Goal: Obtain resource: Download file/media

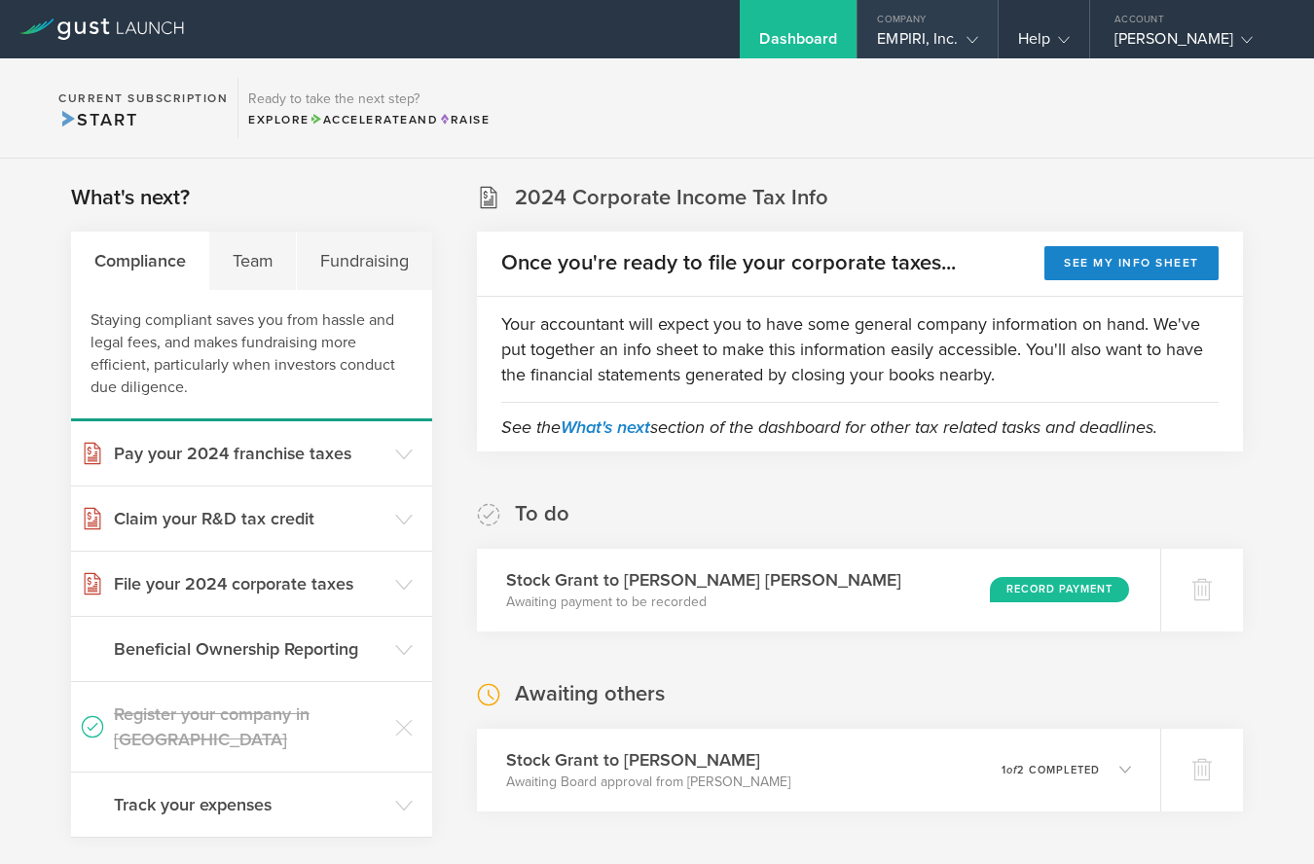
click at [964, 35] on gust-icon at bounding box center [968, 38] width 19 height 19
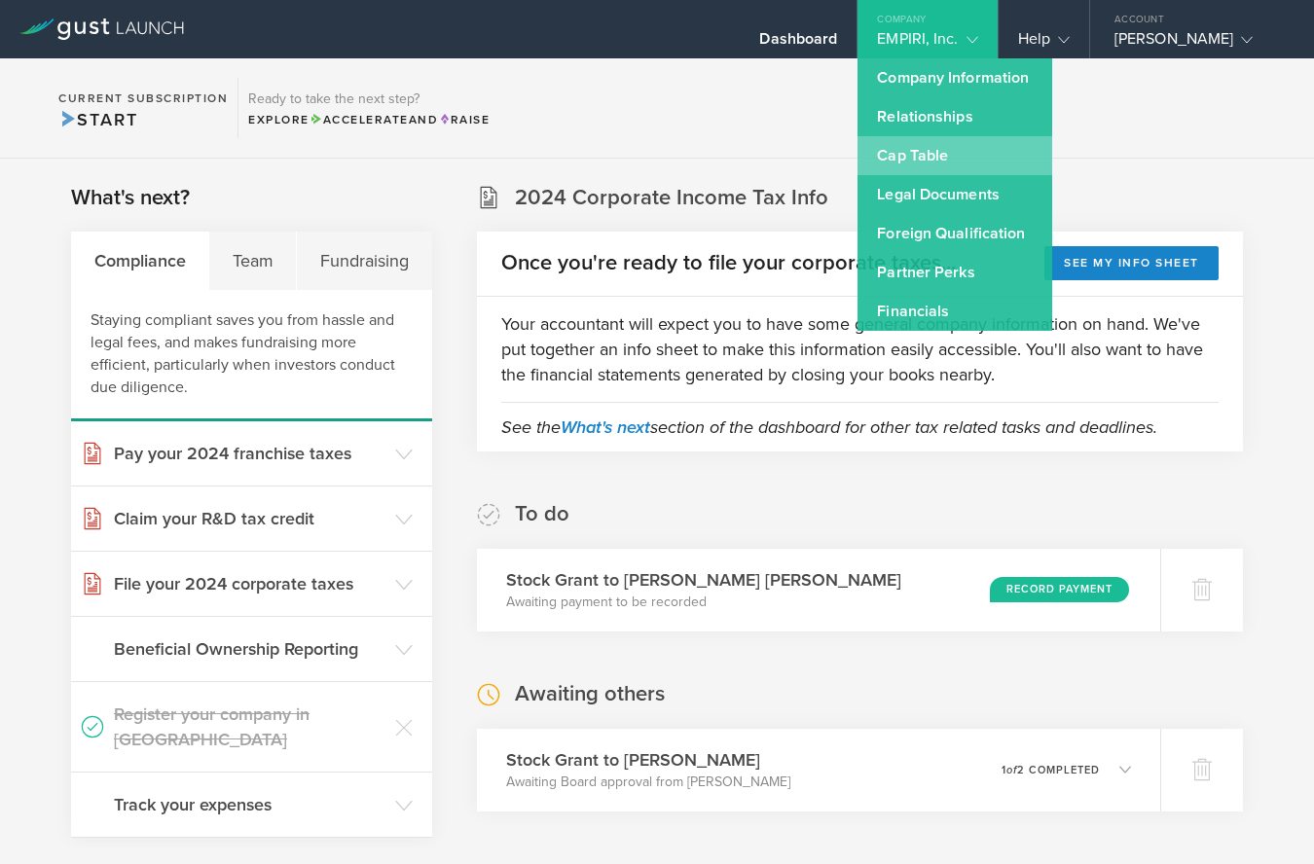
click at [905, 154] on link "Cap Table" at bounding box center [955, 155] width 195 height 39
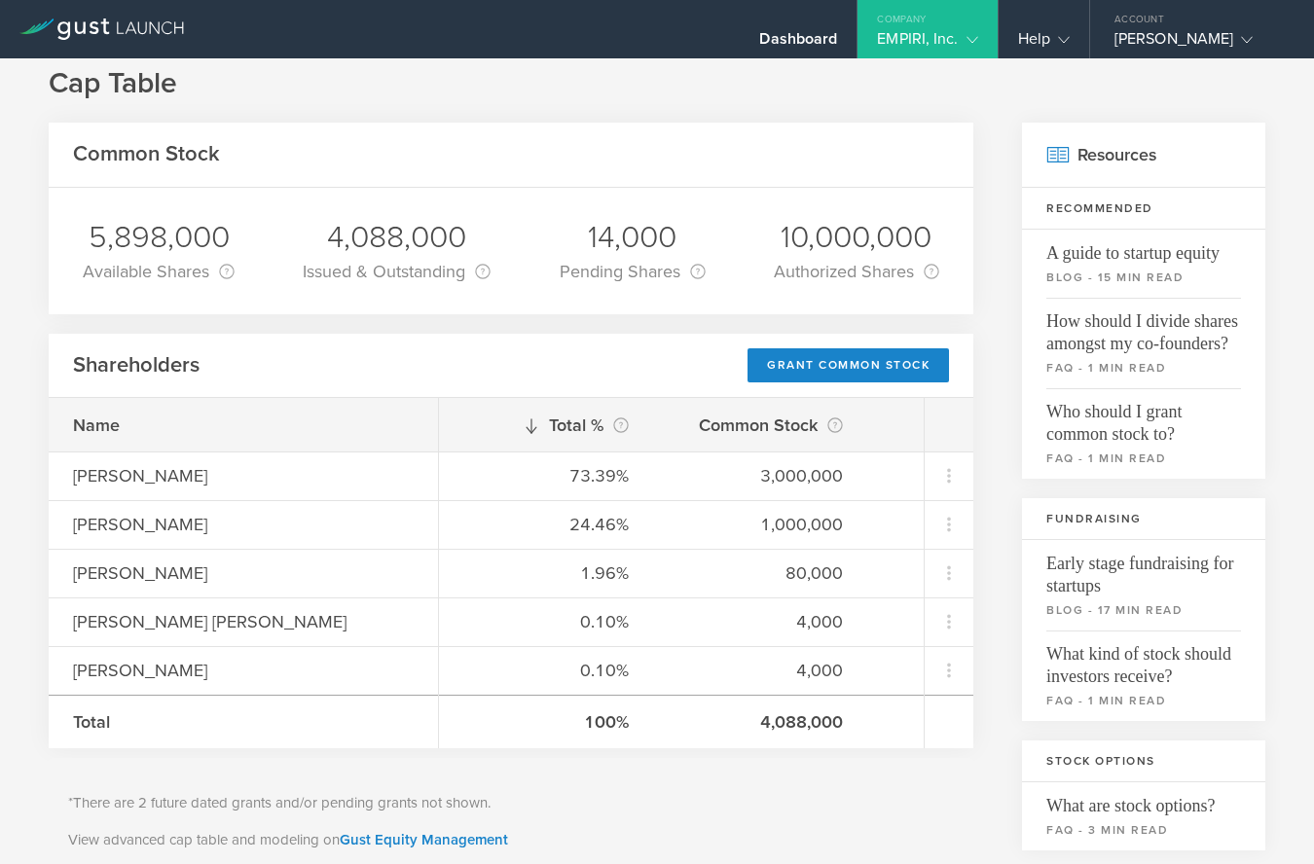
scroll to position [29, 0]
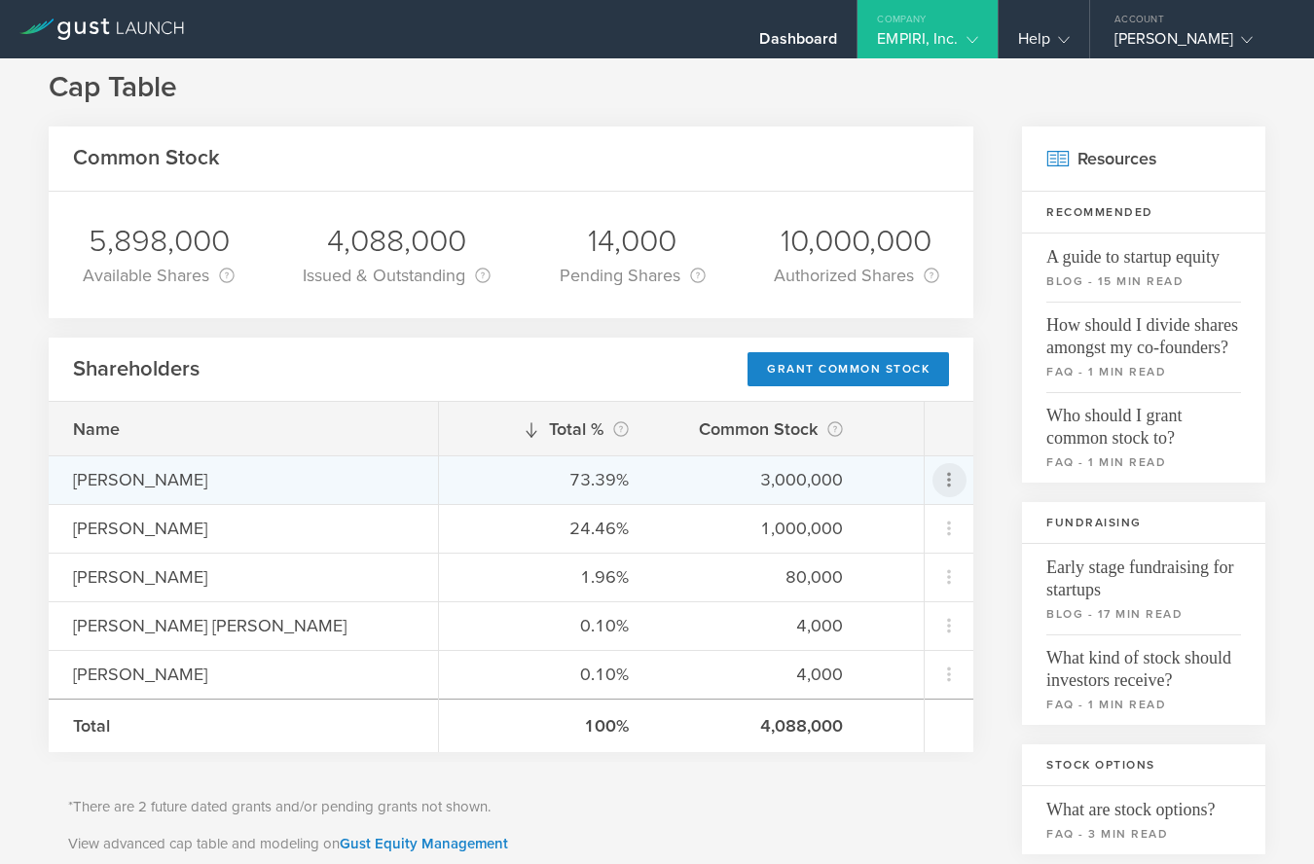
click at [947, 470] on icon at bounding box center [948, 479] width 23 height 23
click at [990, 378] on md-backdrop at bounding box center [657, 432] width 1314 height 864
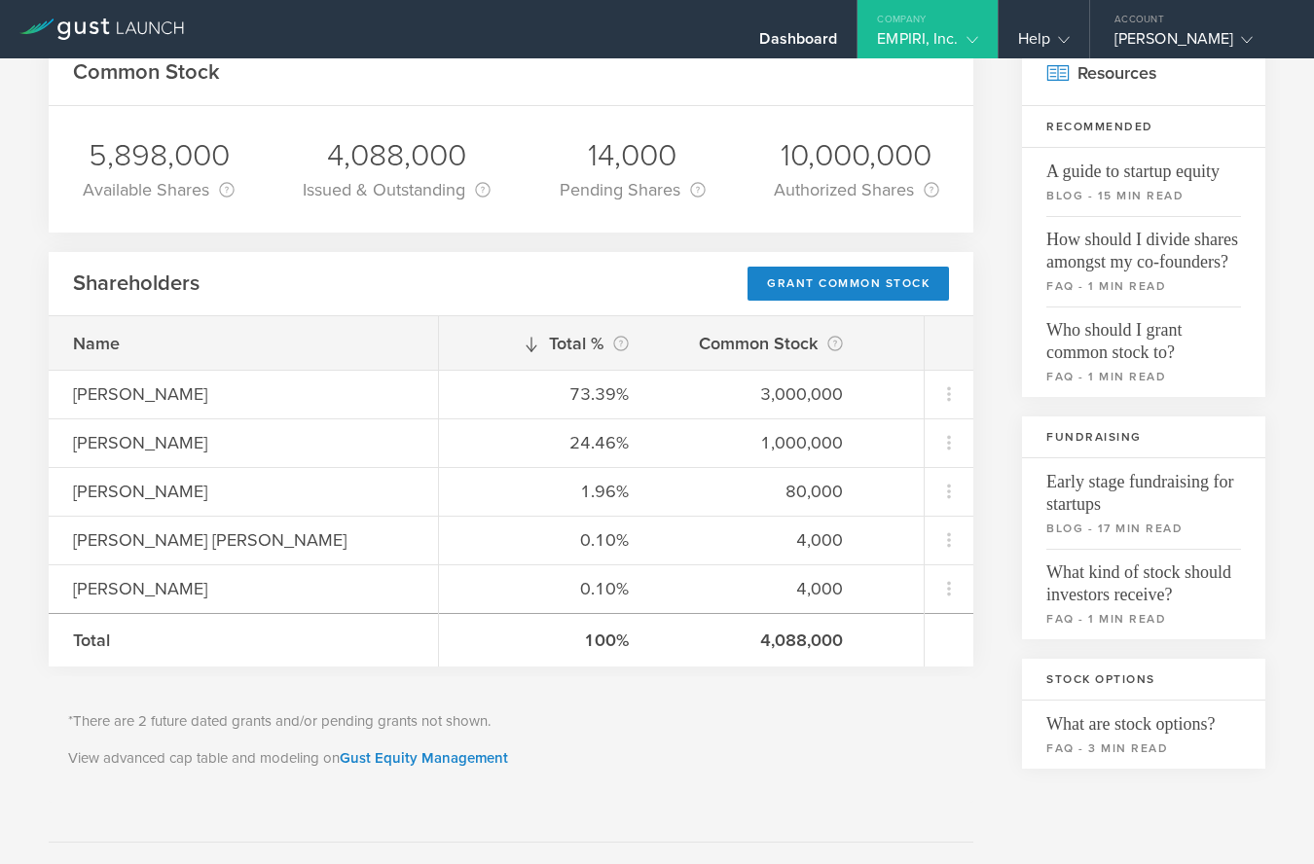
scroll to position [0, 0]
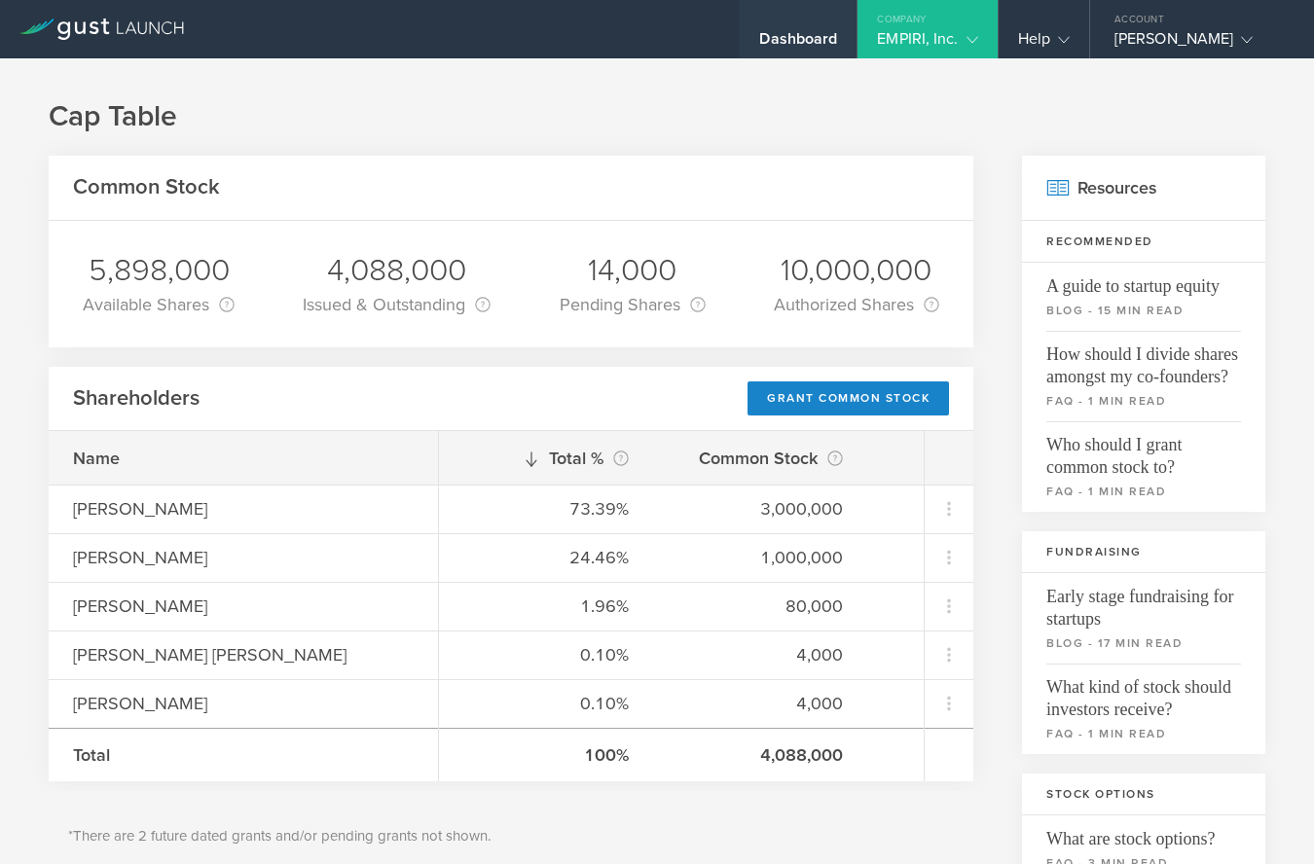
click at [809, 34] on div "Dashboard" at bounding box center [798, 43] width 78 height 29
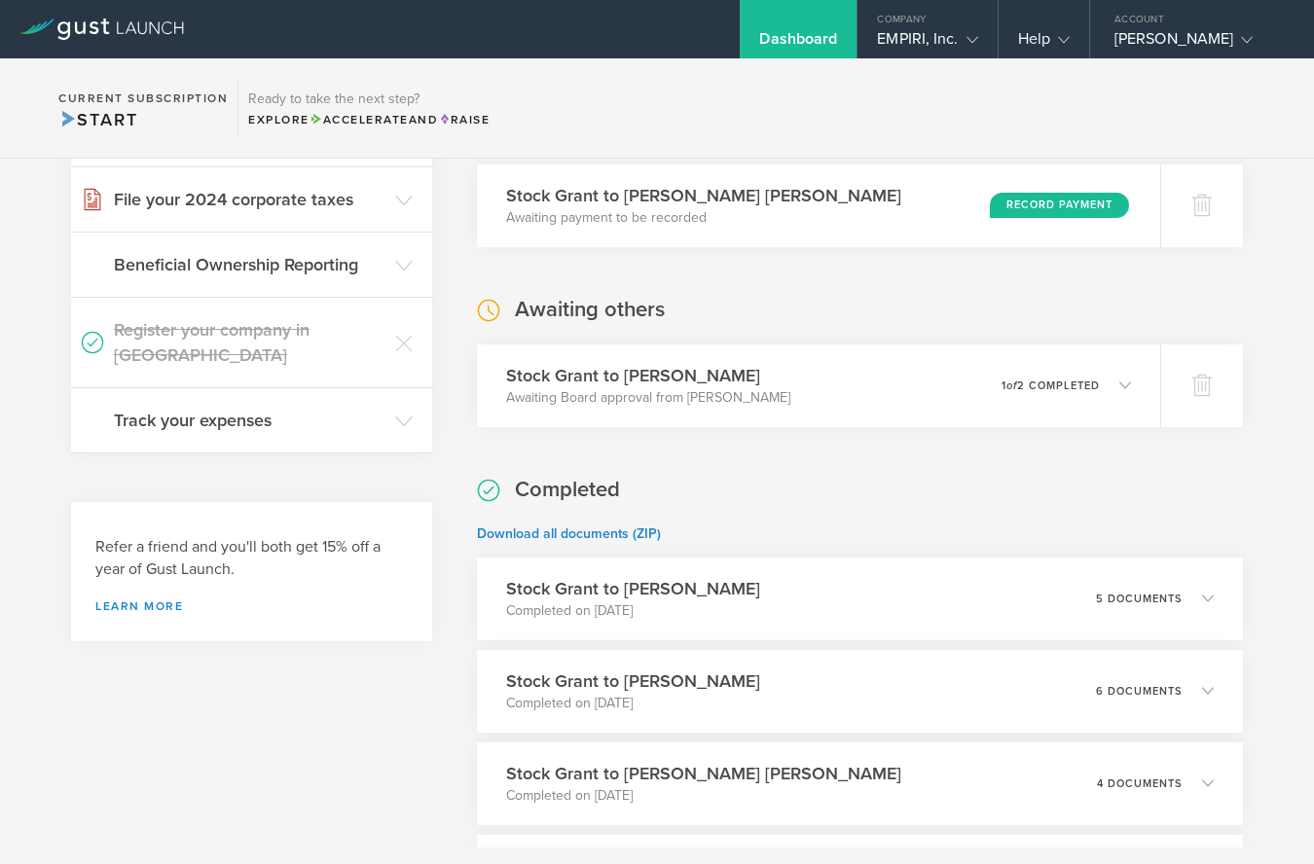
scroll to position [486, 0]
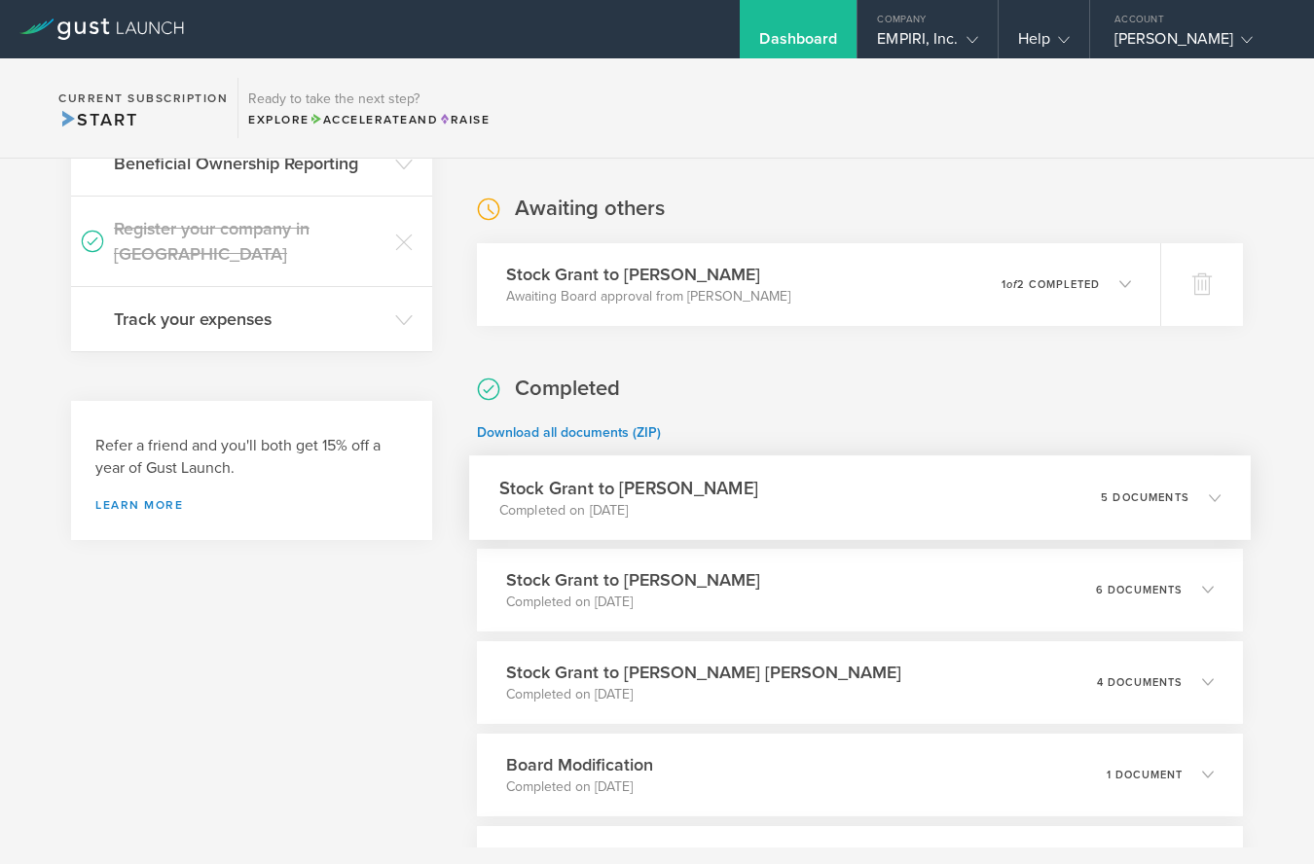
click at [1214, 494] on icon at bounding box center [1215, 498] width 12 height 12
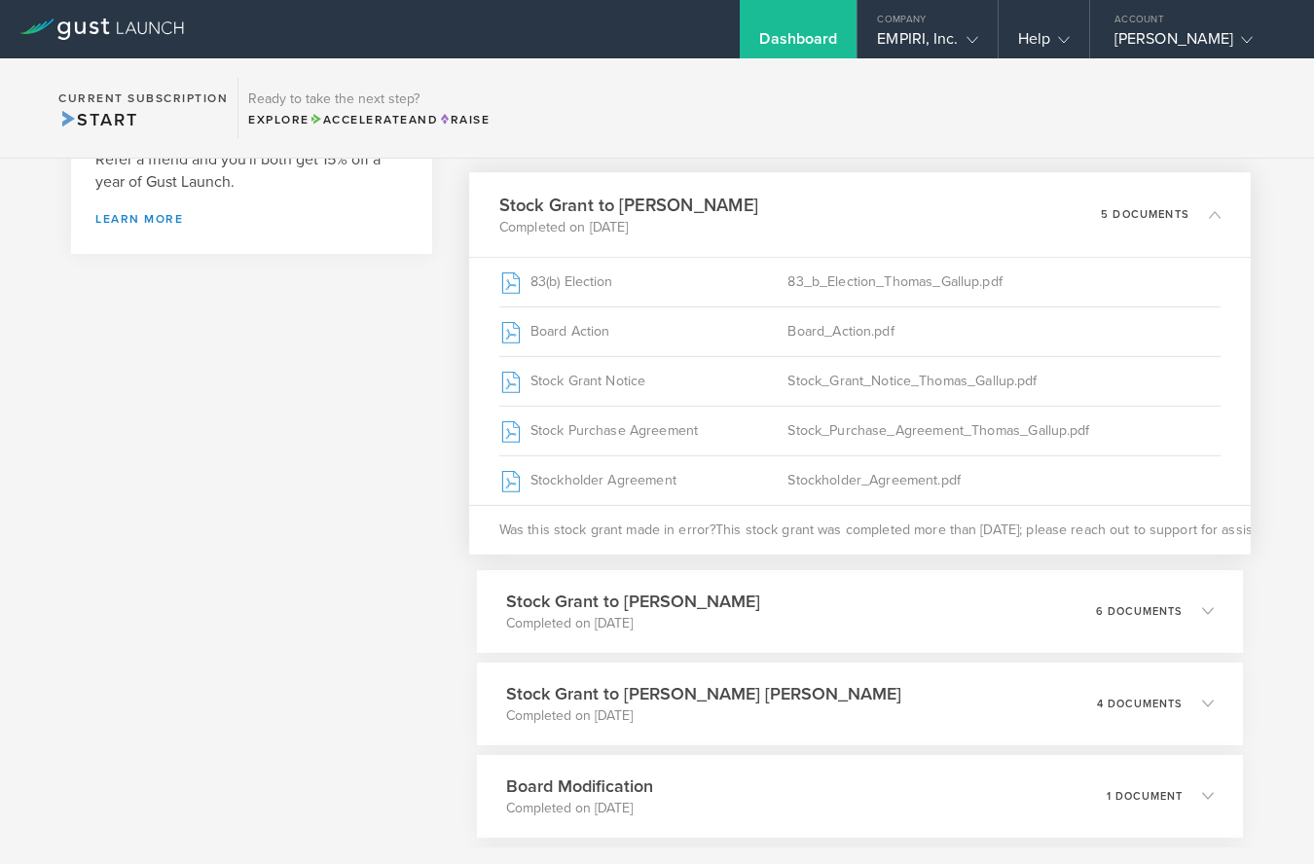
scroll to position [778, 0]
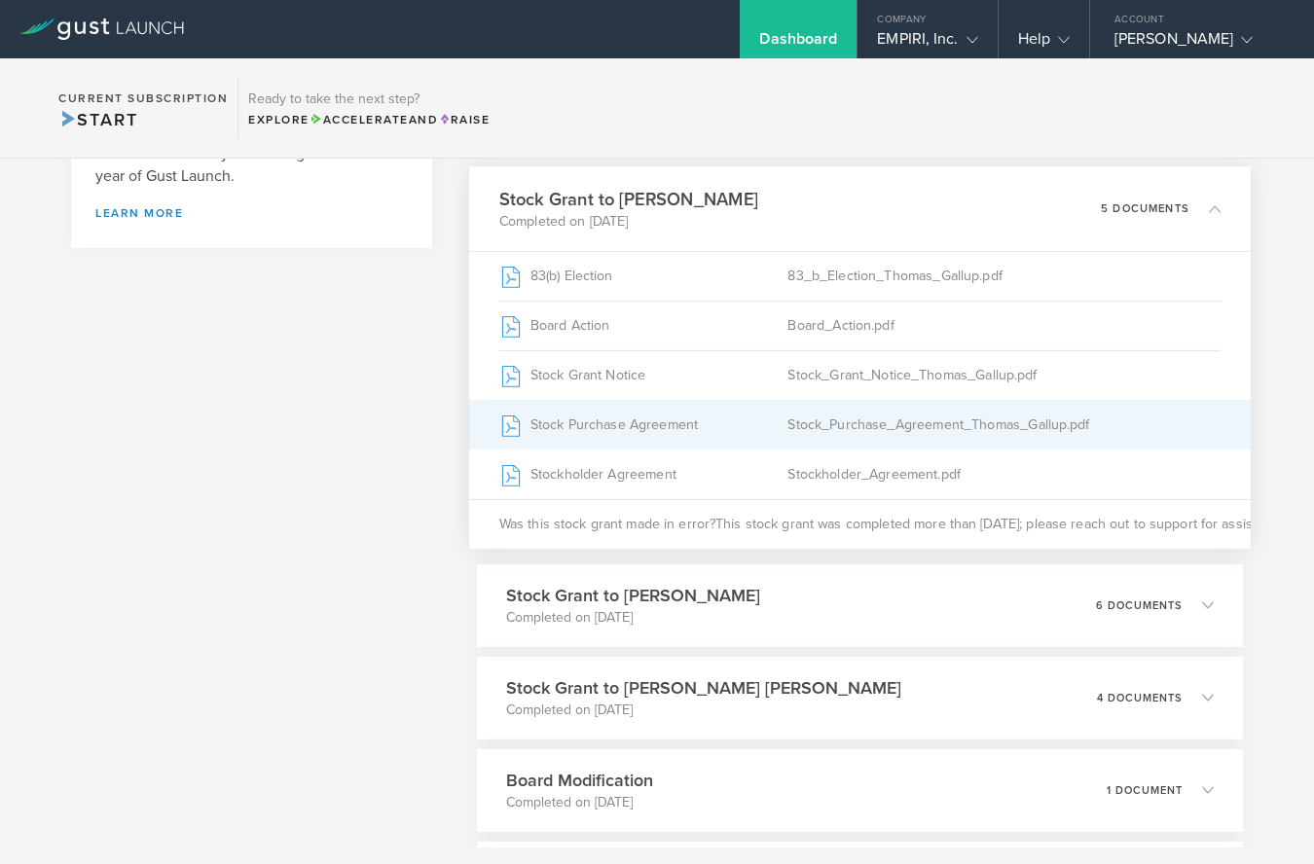
click at [897, 429] on div "Stock_Purchase_Agreement_Thomas_Gallup.pdf" at bounding box center [1003, 424] width 433 height 49
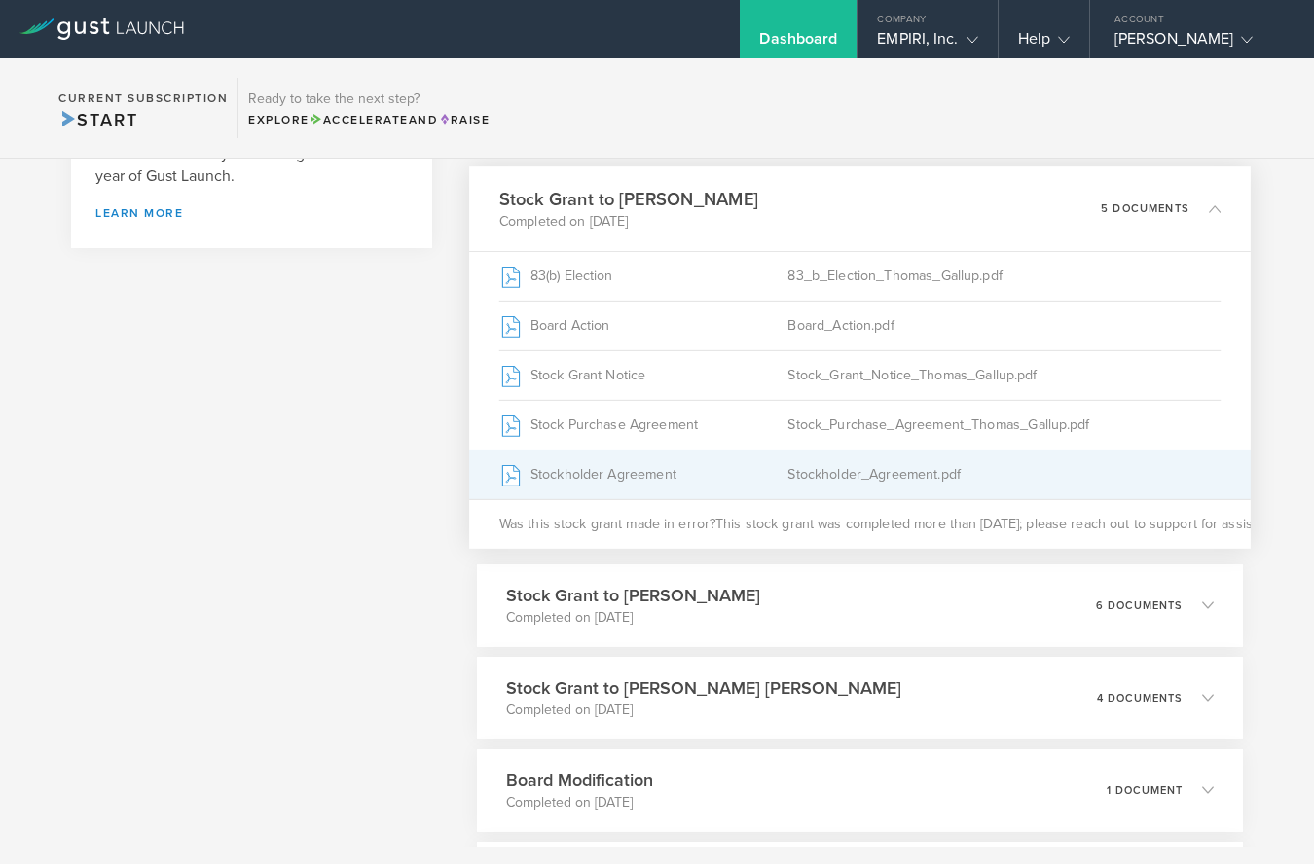
click at [855, 471] on div "Stockholder_Agreement.pdf" at bounding box center [1003, 474] width 433 height 49
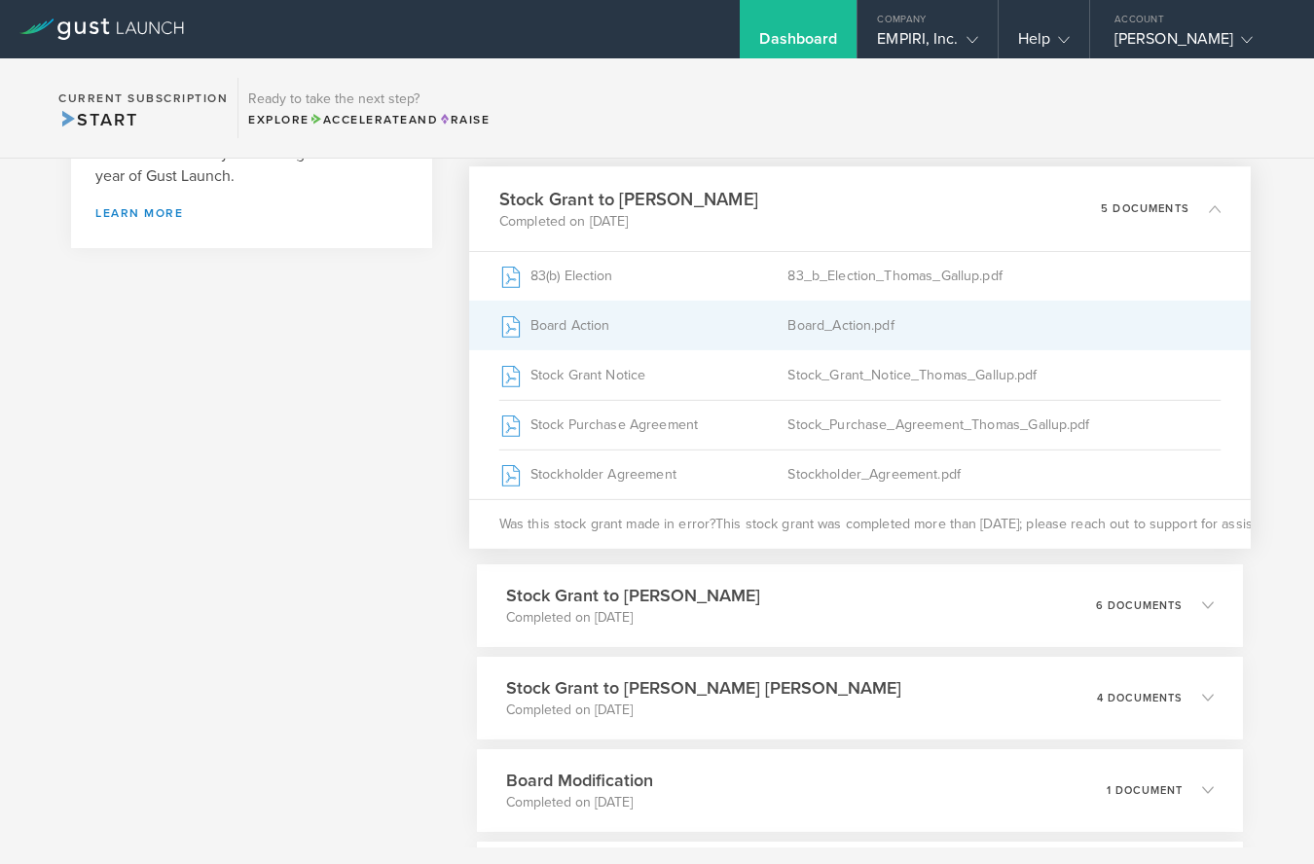
click at [839, 330] on div "Board_Action.pdf" at bounding box center [1003, 325] width 433 height 49
